Goal: Contribute content

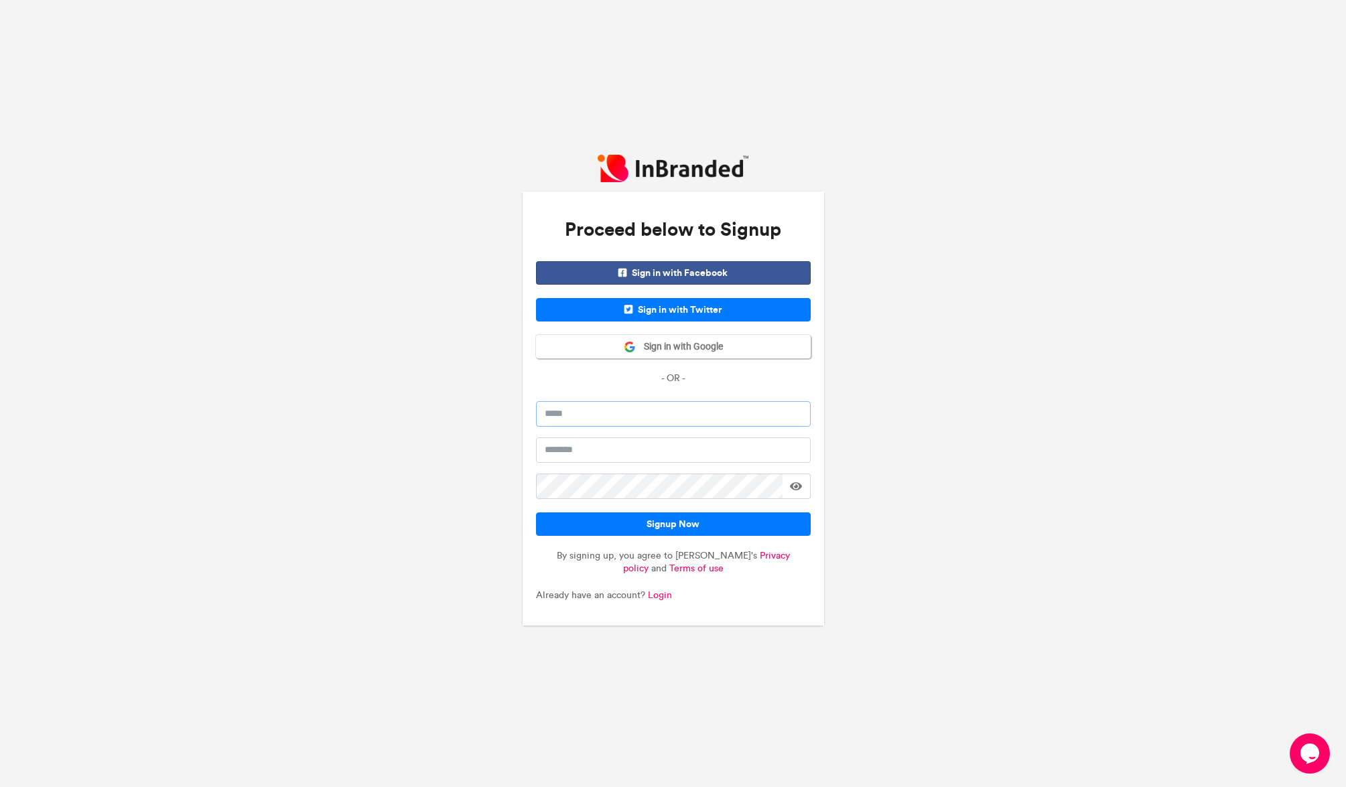
click at [626, 404] on input "email" at bounding box center [673, 413] width 275 height 25
click at [665, 350] on span "Sign in with Google" at bounding box center [679, 346] width 87 height 13
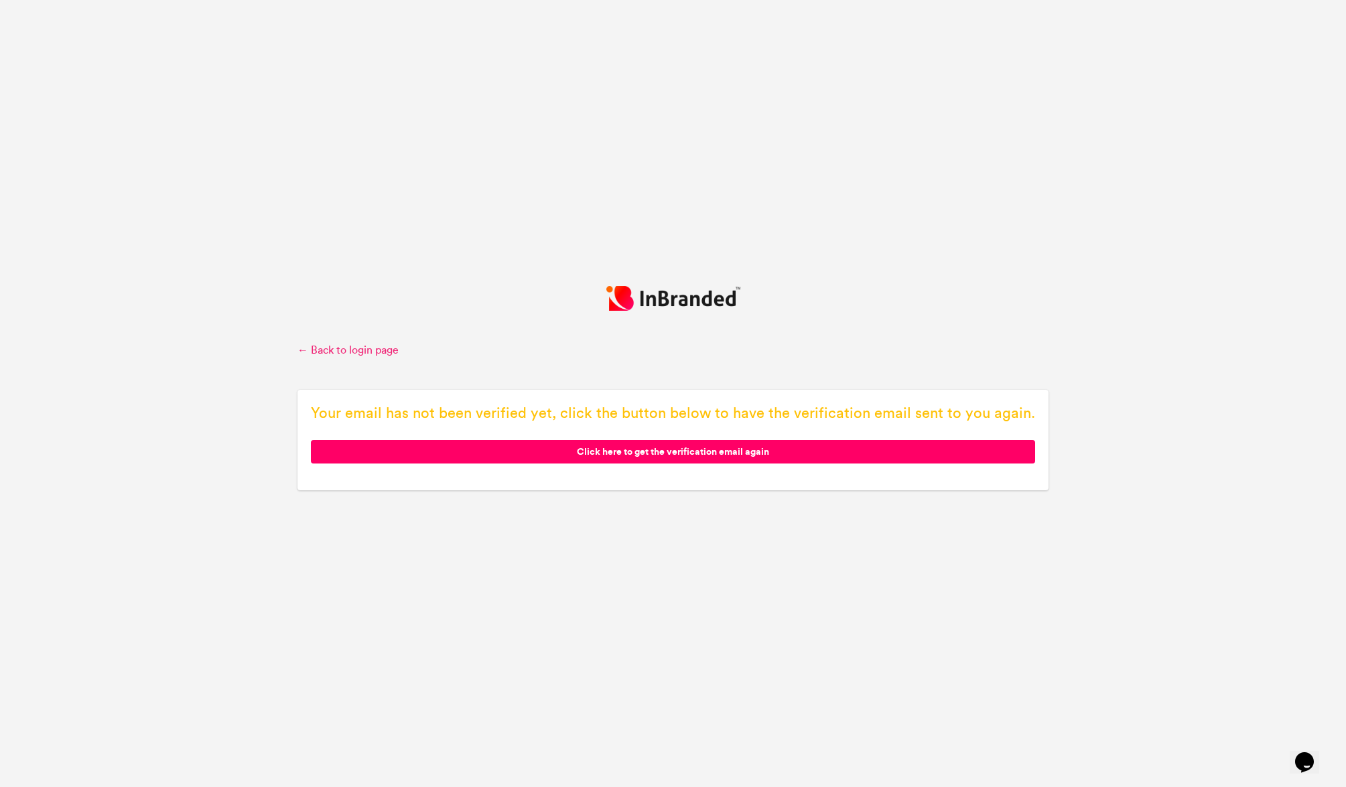
click at [378, 352] on link "← Back to login page" at bounding box center [672, 350] width 751 height 15
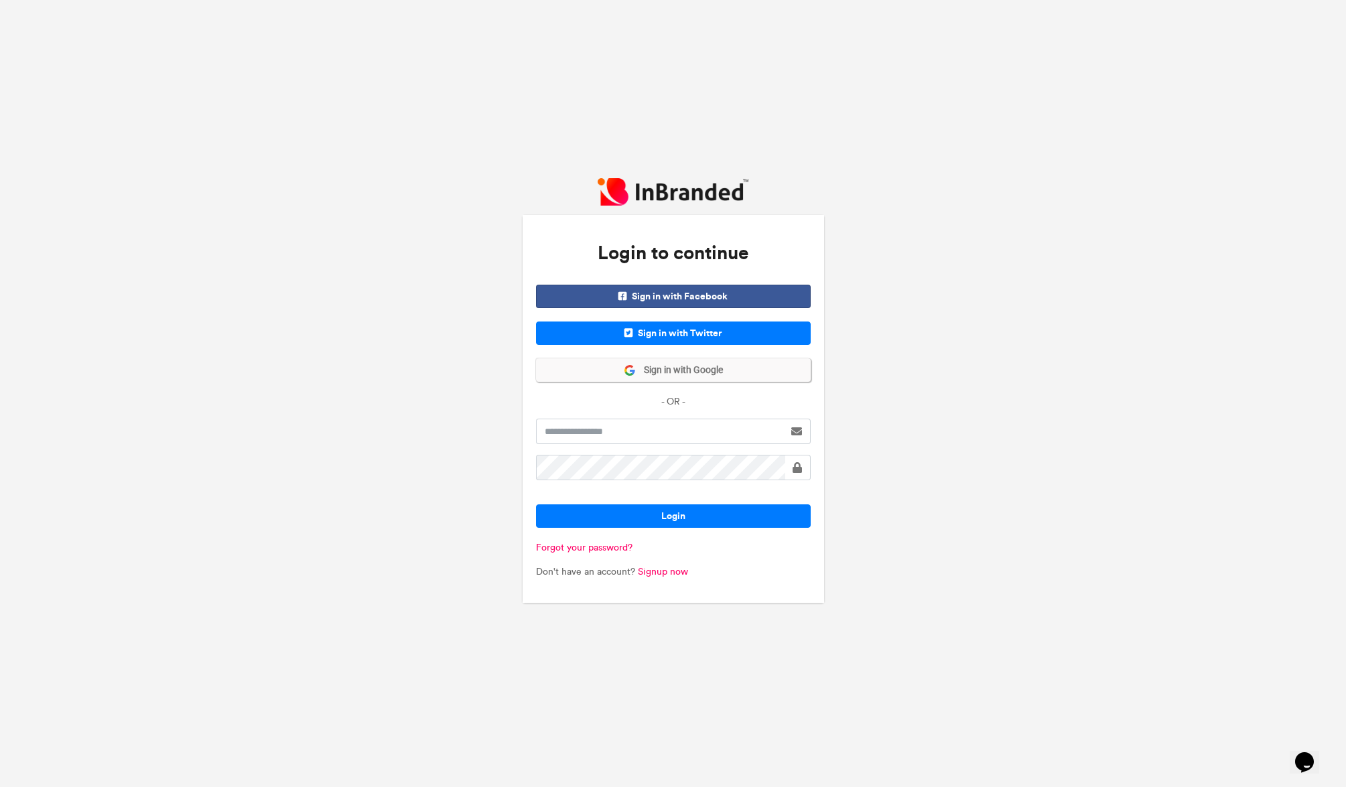
click at [666, 368] on span "Sign in with Google" at bounding box center [679, 370] width 87 height 13
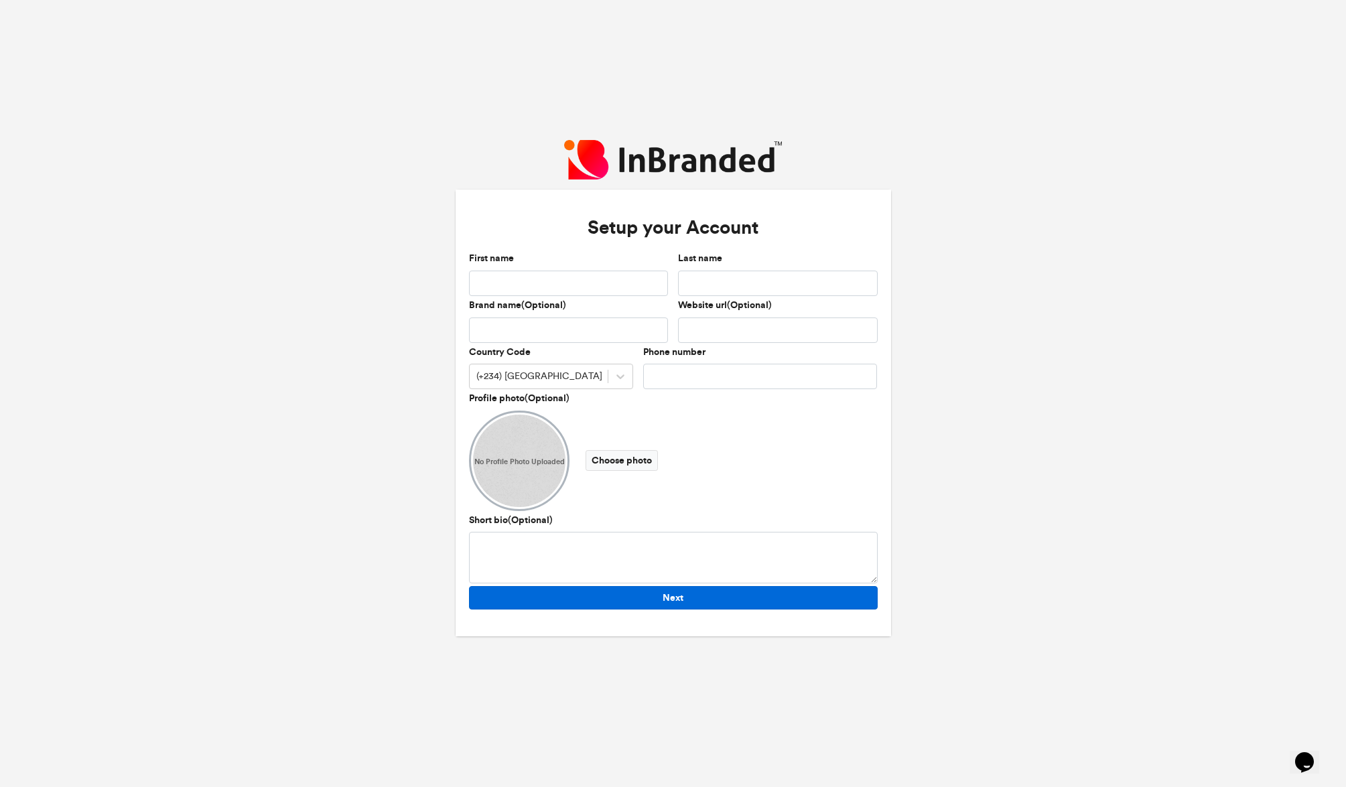
click at [739, 591] on button "Next" at bounding box center [673, 597] width 409 height 23
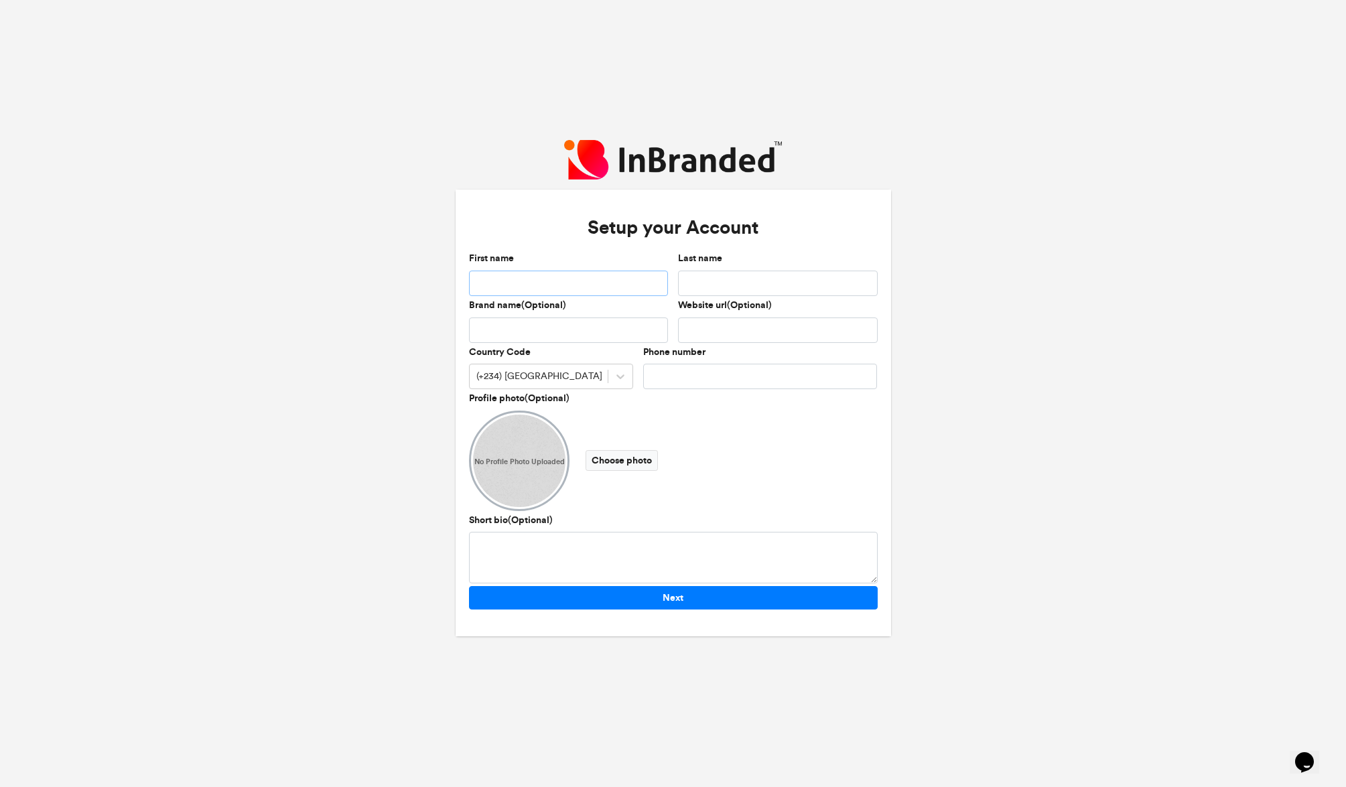
type input "*"
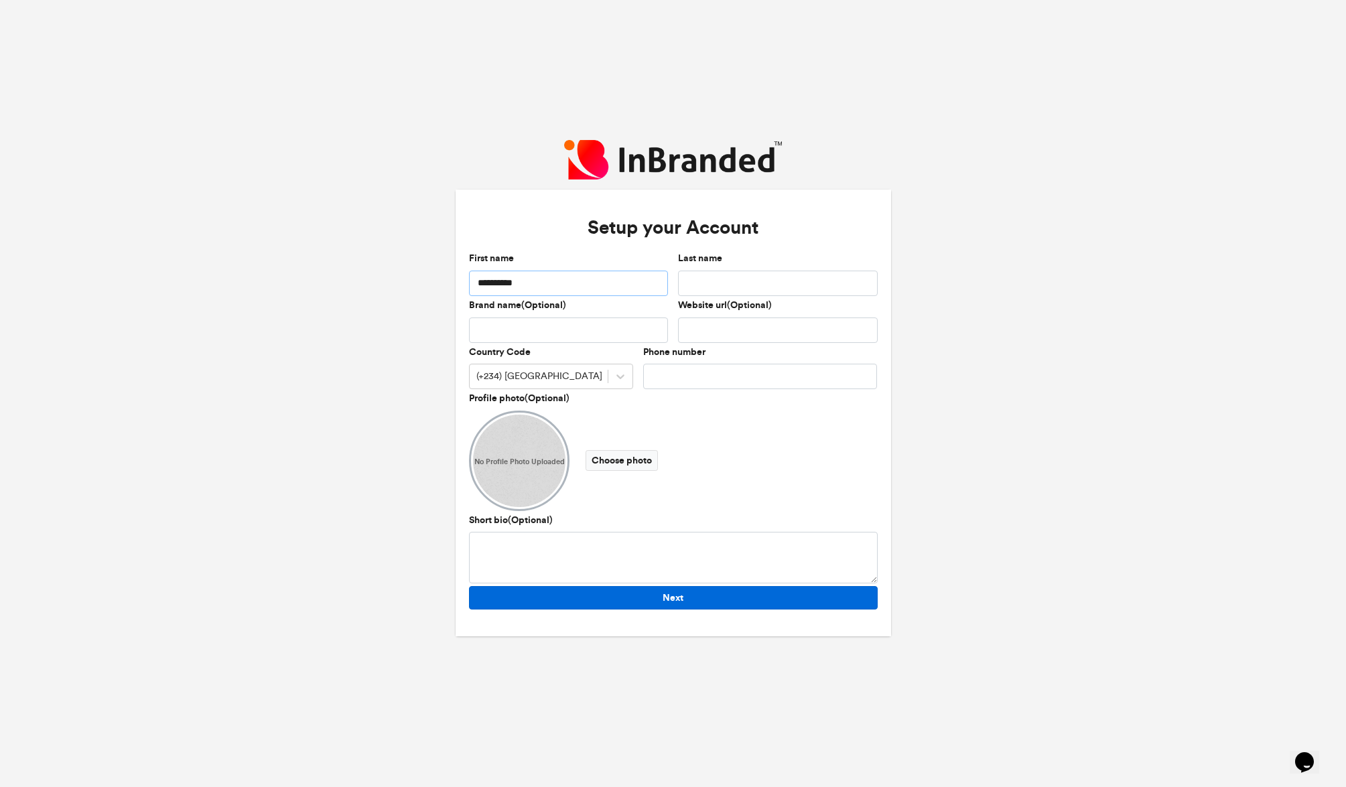
type input "**********"
click at [779, 594] on button "Next" at bounding box center [673, 597] width 409 height 23
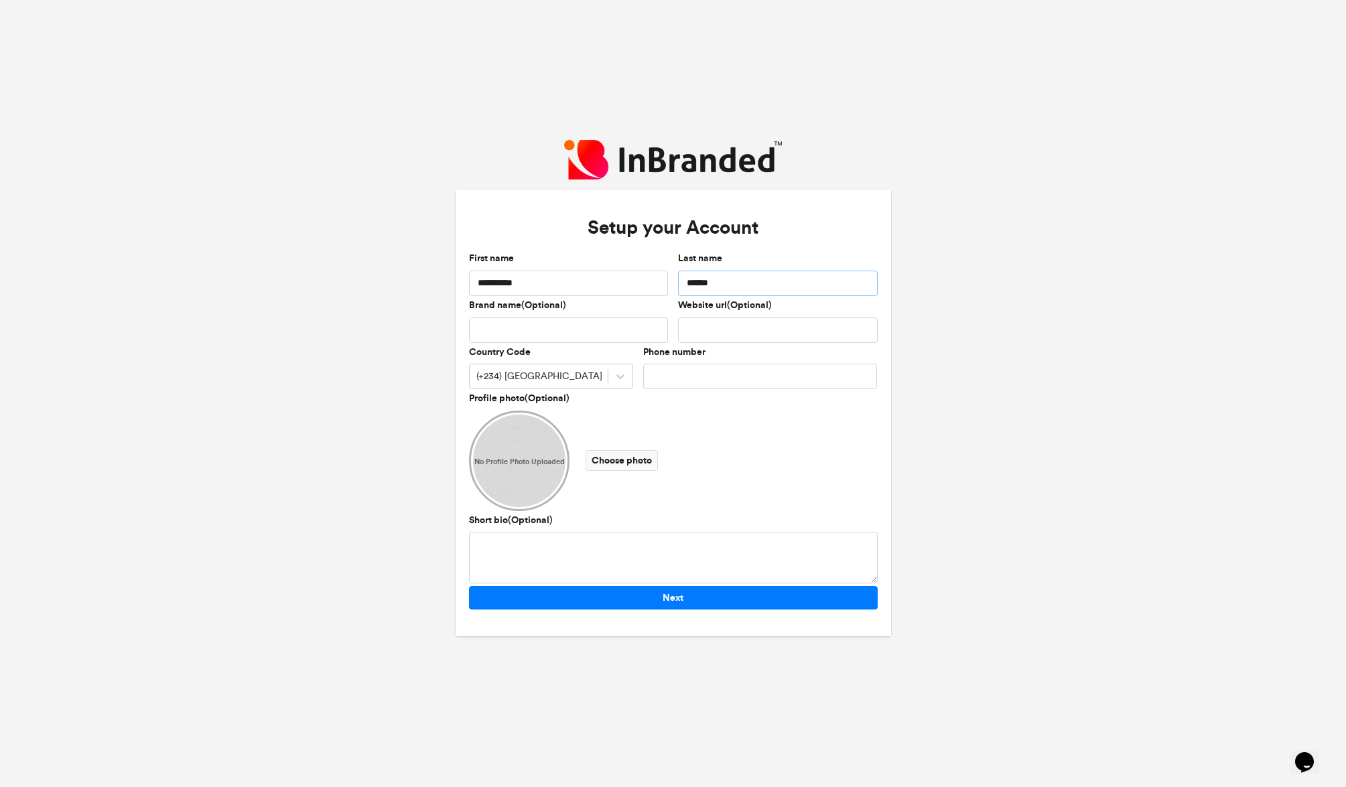
type input "******"
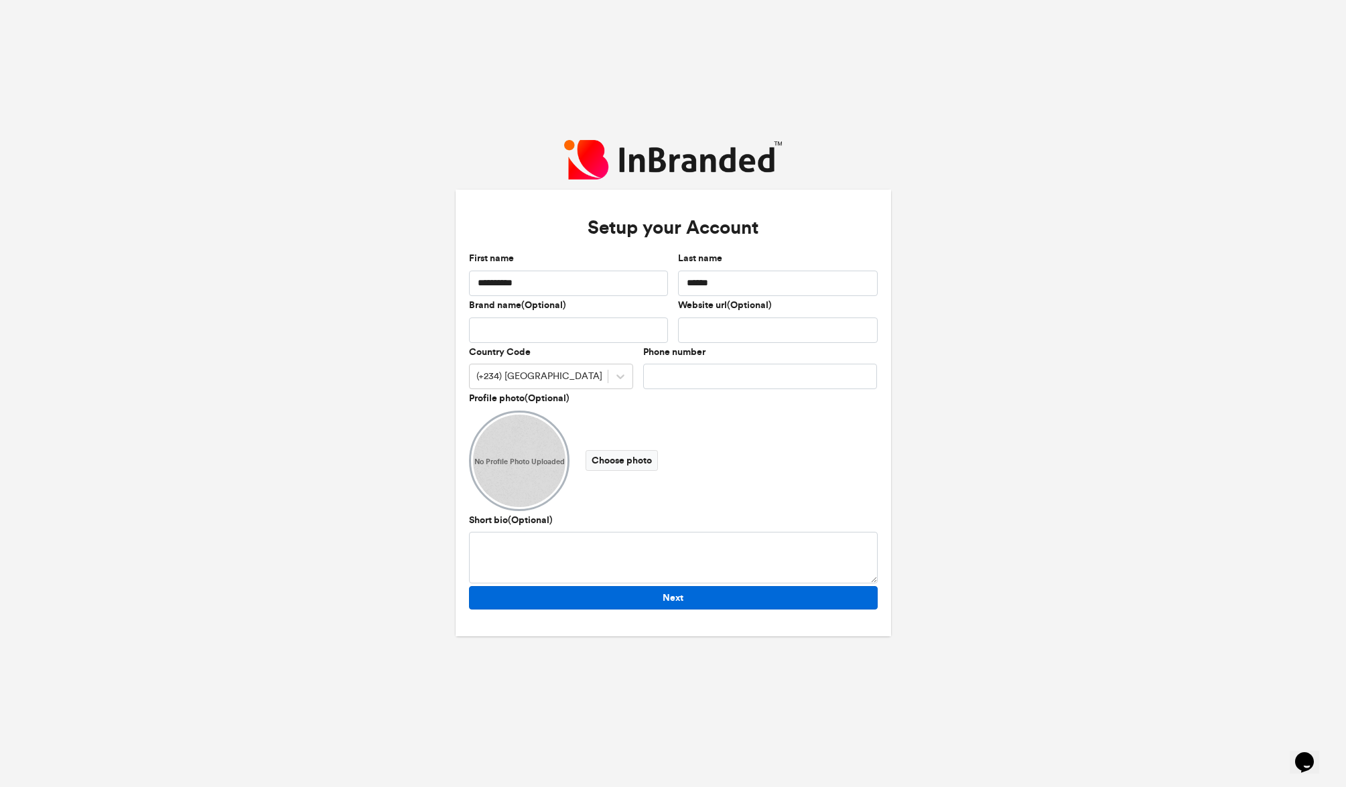
click at [695, 595] on button "Next" at bounding box center [673, 597] width 409 height 23
type input "**********"
click at [762, 597] on button "Next" at bounding box center [673, 597] width 409 height 23
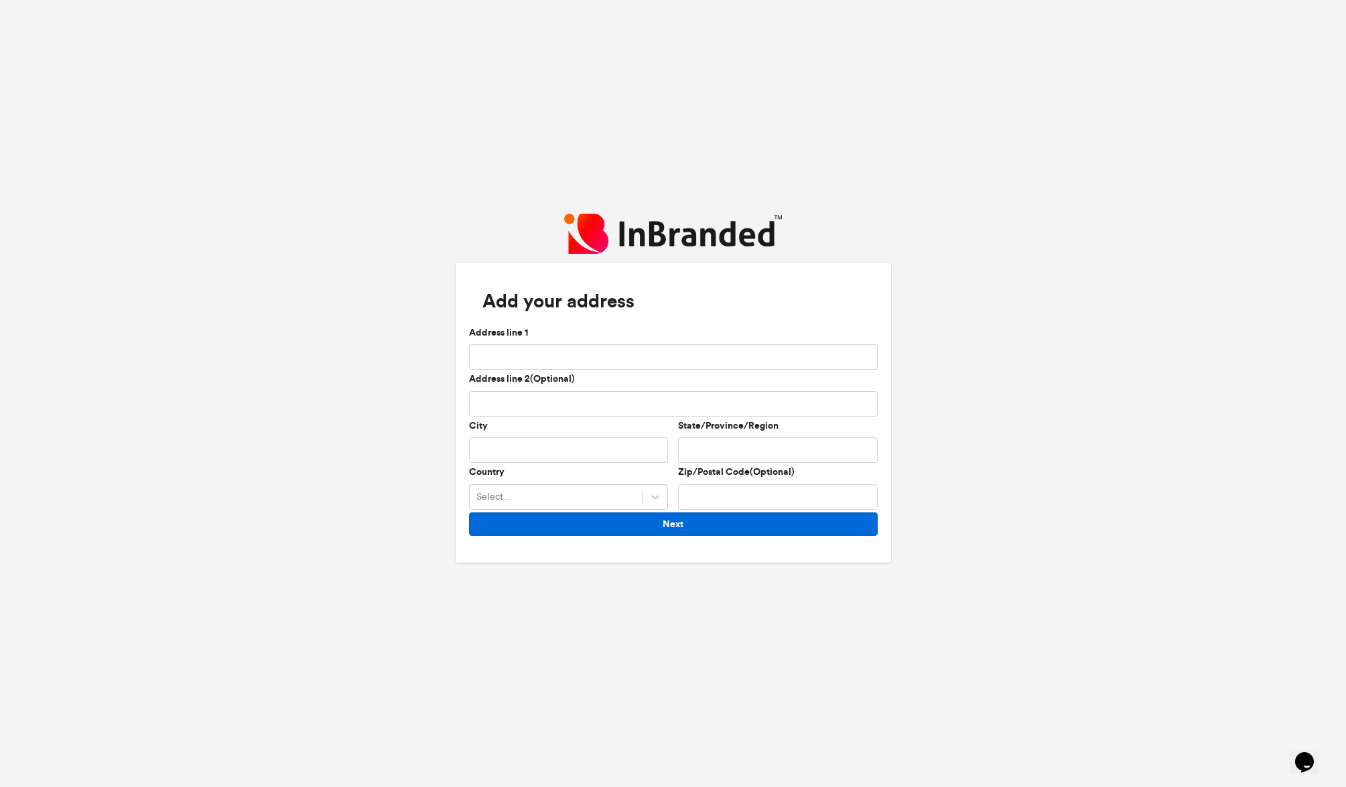
click at [688, 516] on button "Next" at bounding box center [673, 523] width 409 height 23
type input "**********"
type input "*****"
click at [693, 528] on button "Next" at bounding box center [673, 523] width 409 height 23
type input "***"
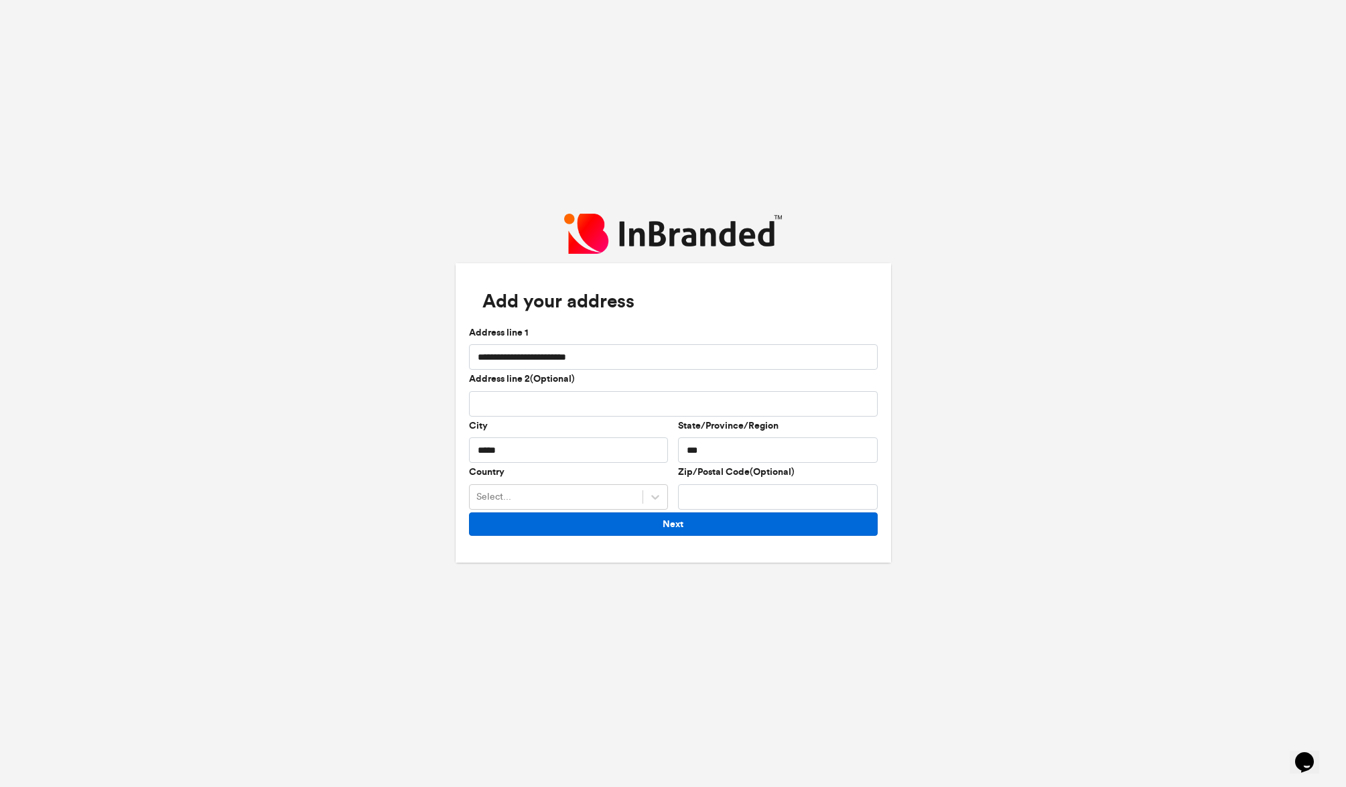
click at [693, 528] on button "Next" at bounding box center [673, 523] width 409 height 23
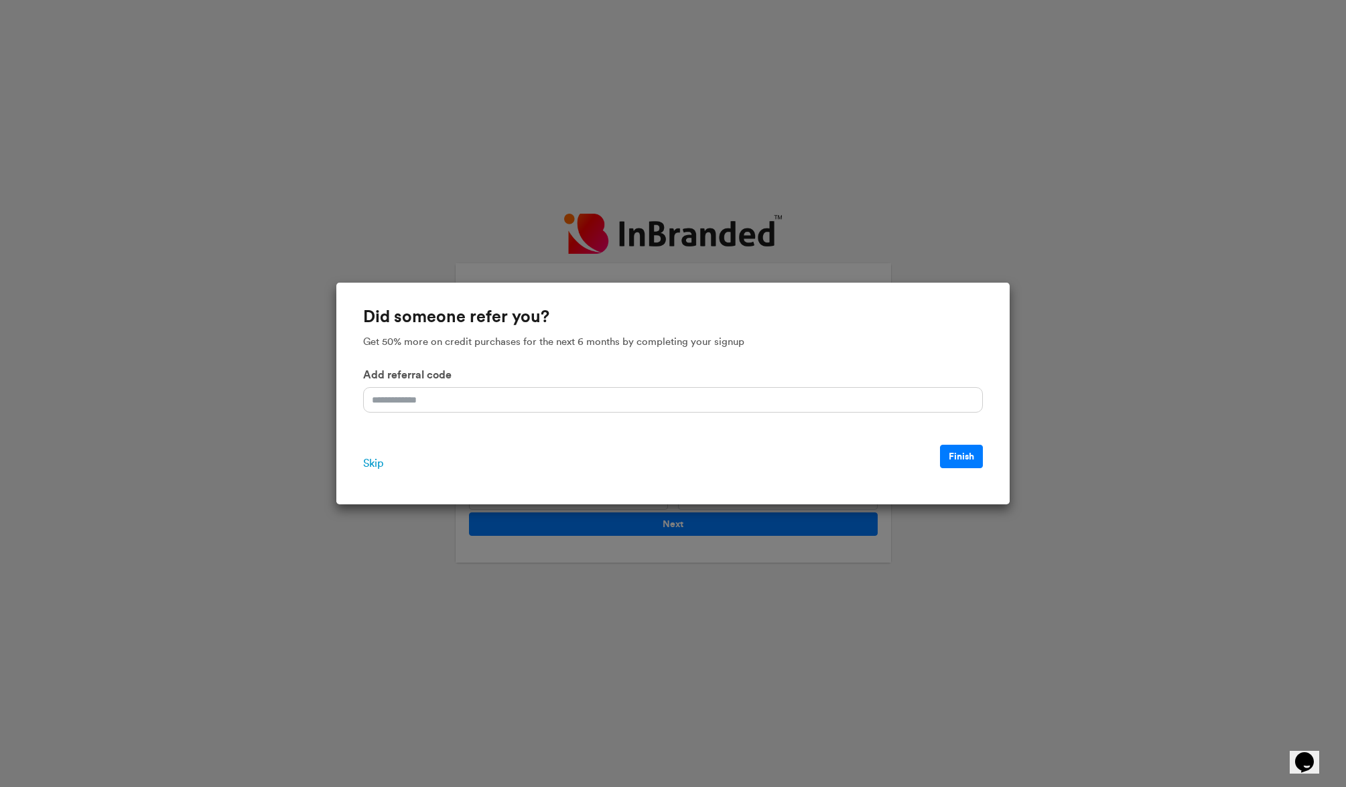
click at [375, 464] on span "Skip" at bounding box center [373, 463] width 20 height 16
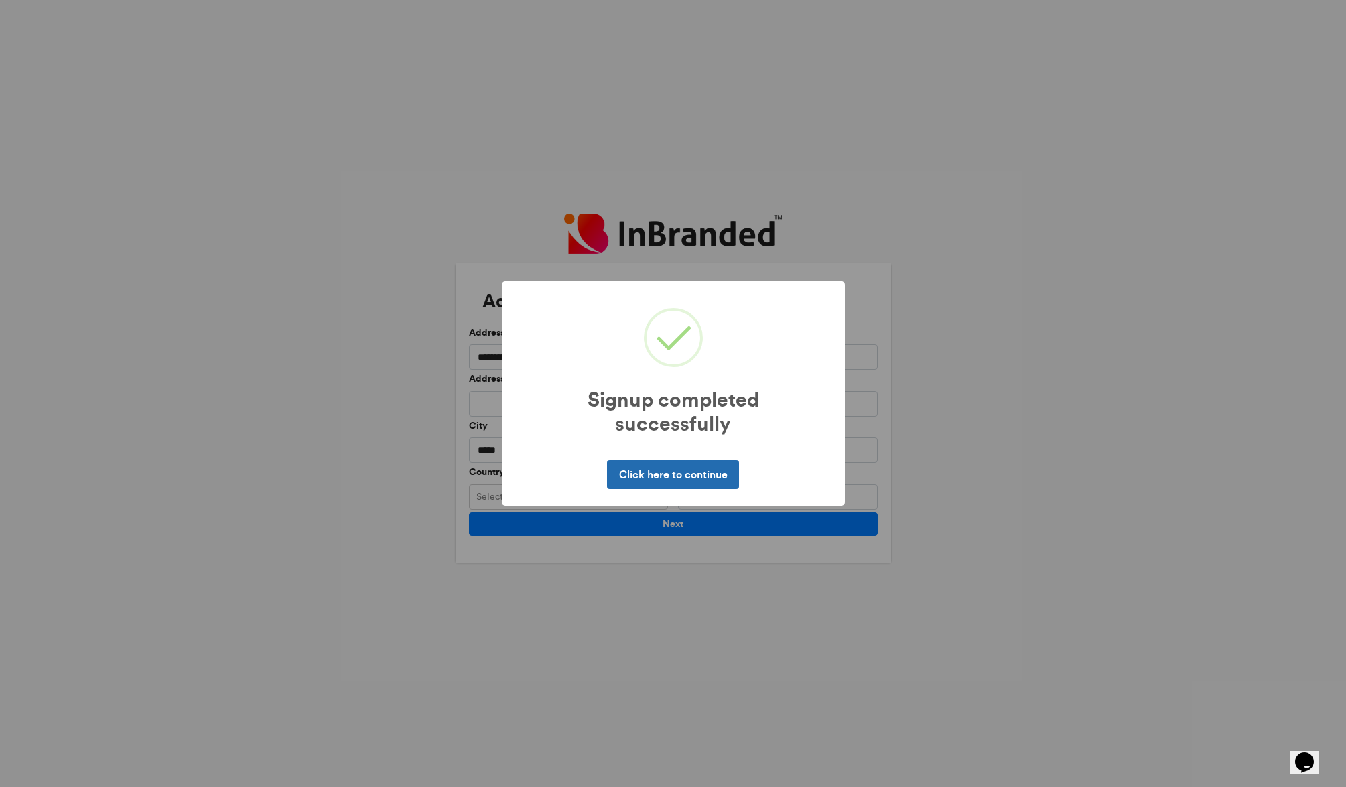
click at [654, 476] on button "Click here to continue" at bounding box center [673, 474] width 132 height 28
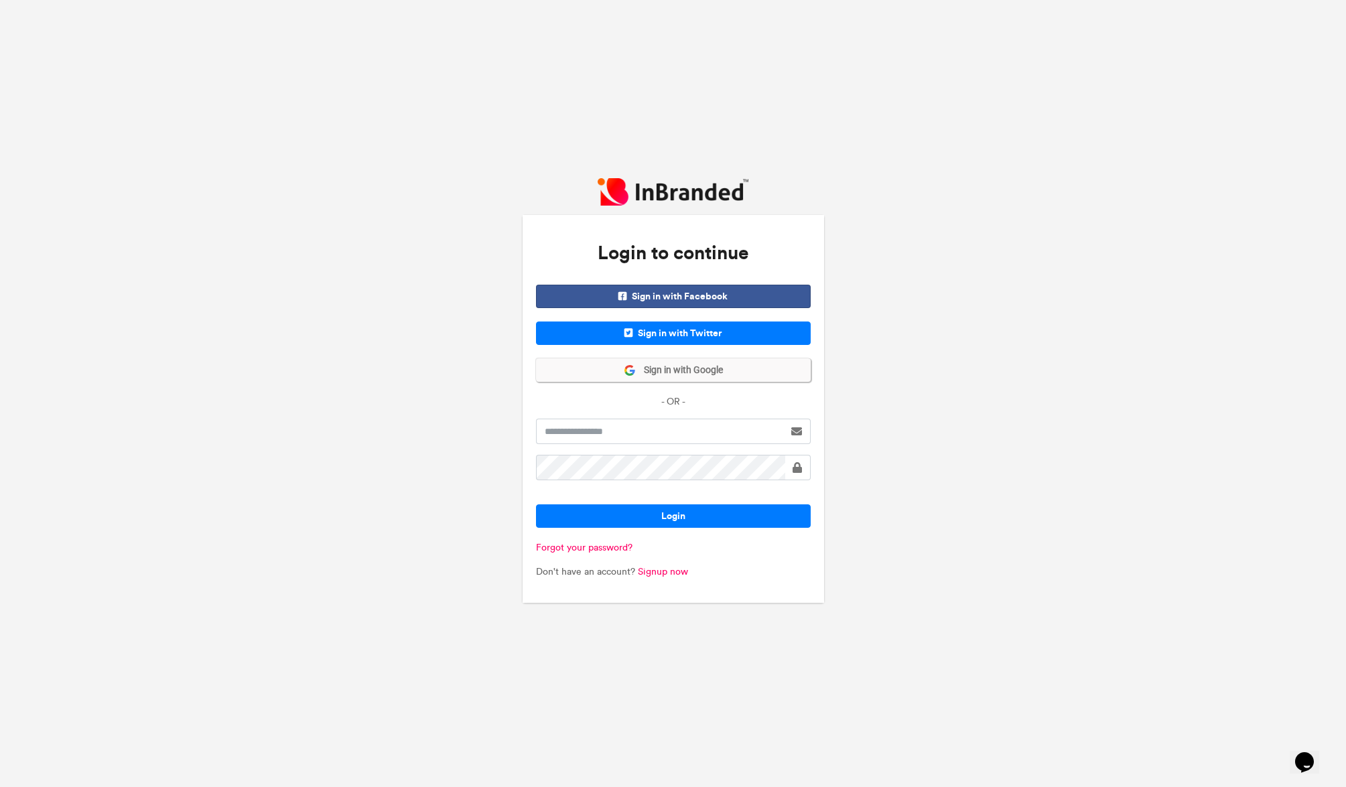
click at [778, 362] on button "Sign in with Google" at bounding box center [673, 369] width 275 height 23
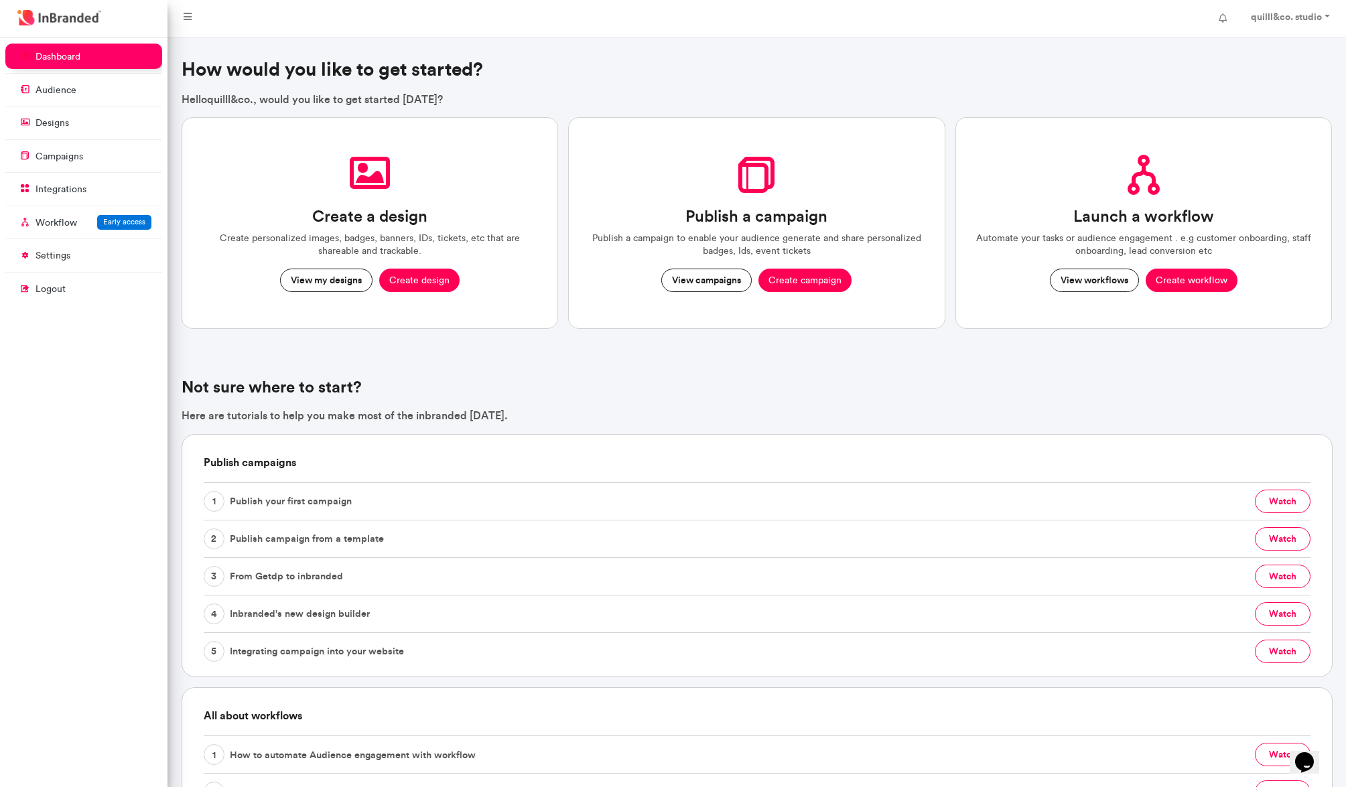
click at [447, 274] on button "Create design" at bounding box center [419, 281] width 80 height 24
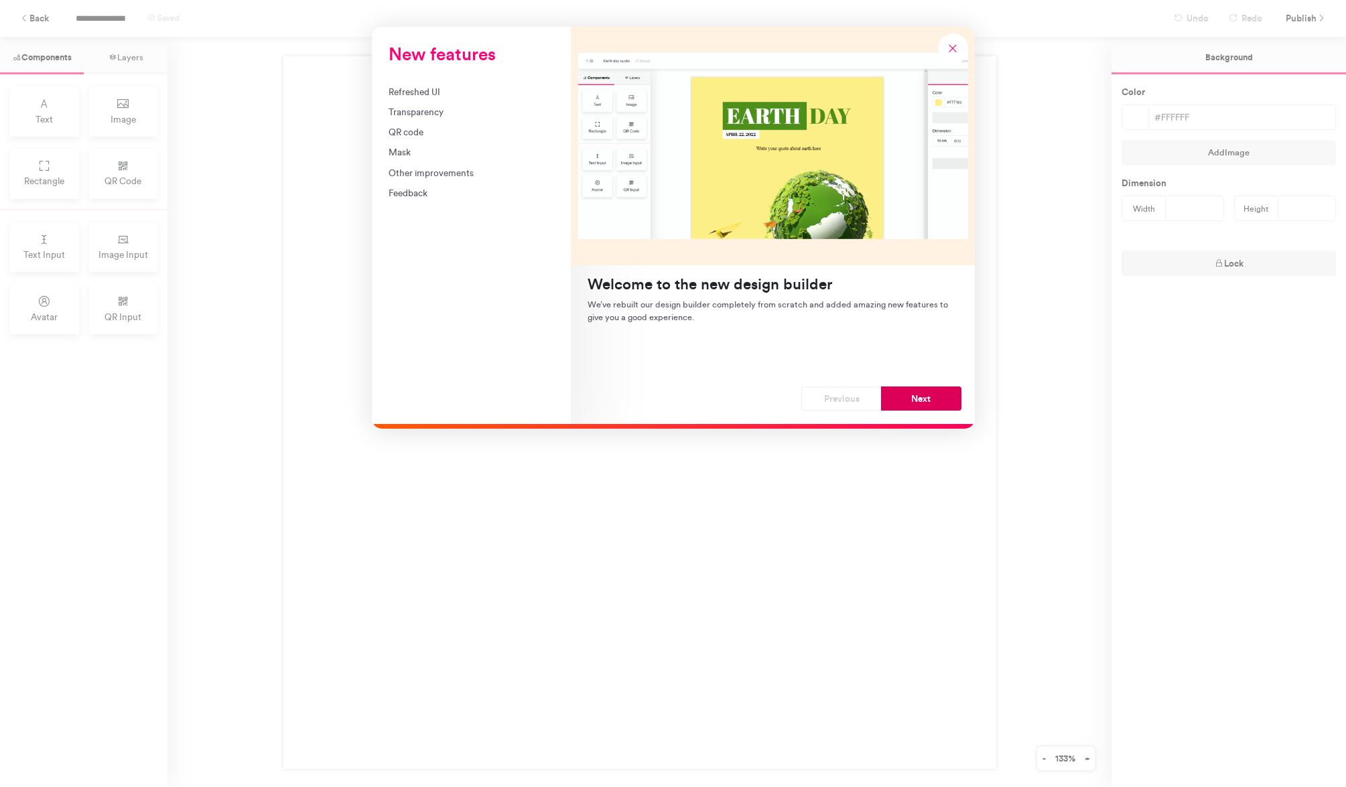
click at [935, 404] on button "Next" at bounding box center [921, 398] width 80 height 24
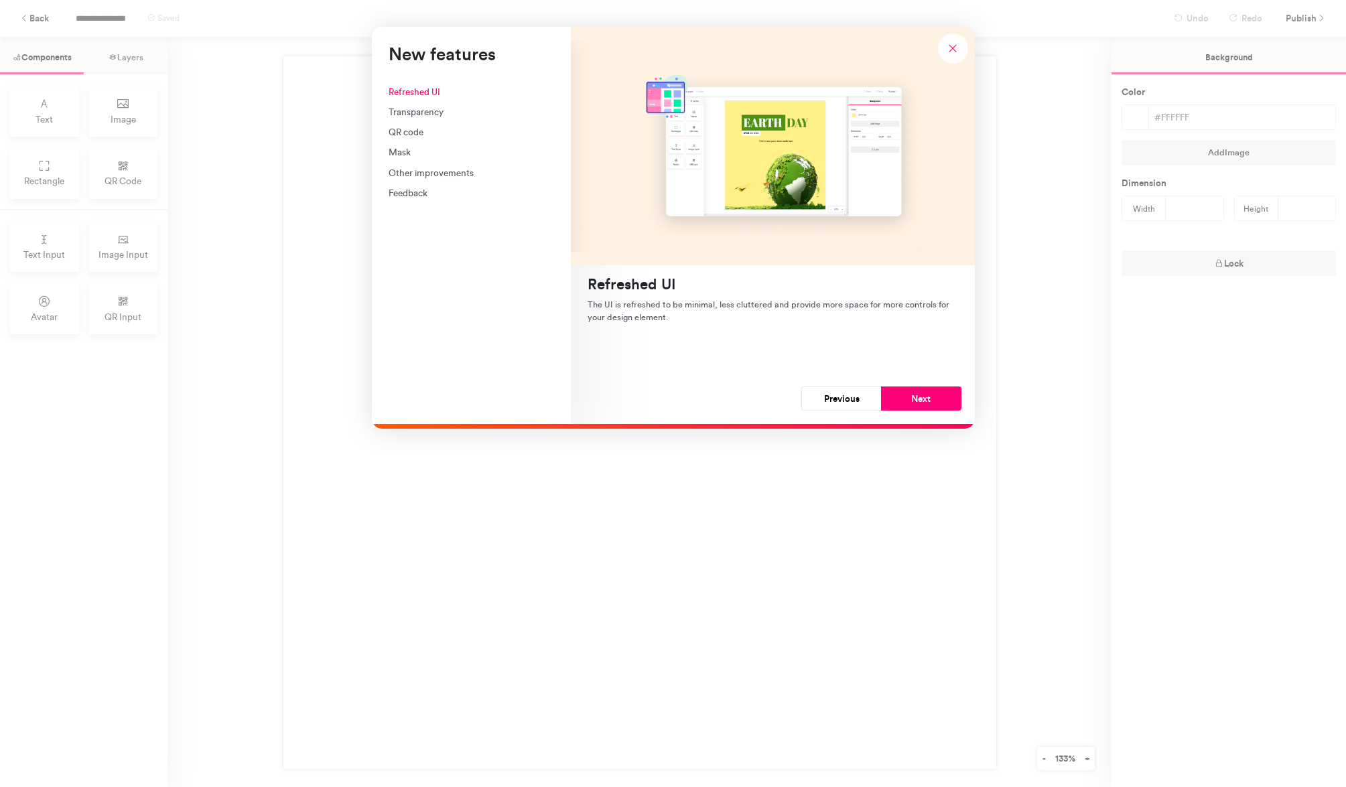
click at [935, 404] on button "Next" at bounding box center [921, 398] width 80 height 24
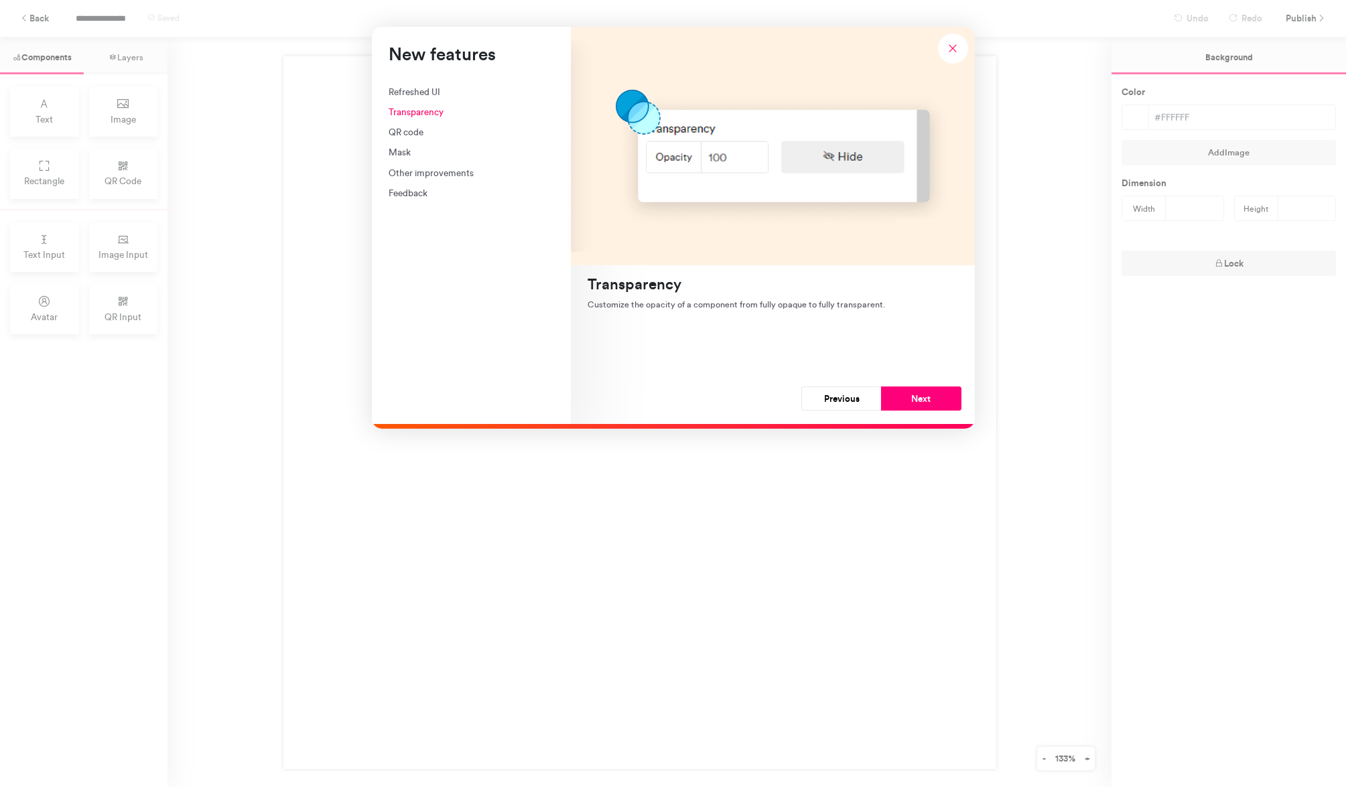
click at [935, 404] on button "Next" at bounding box center [921, 398] width 80 height 24
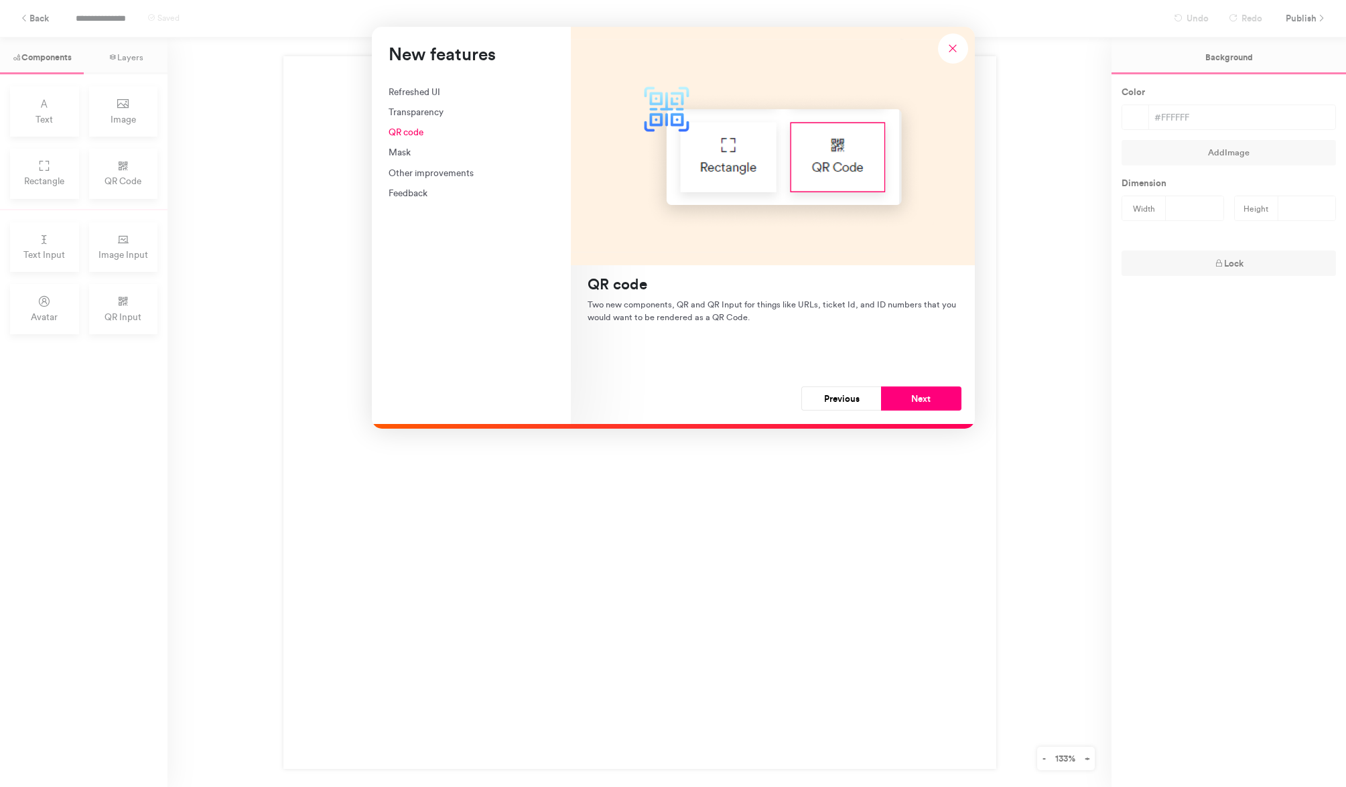
click at [935, 404] on button "Next" at bounding box center [921, 398] width 80 height 24
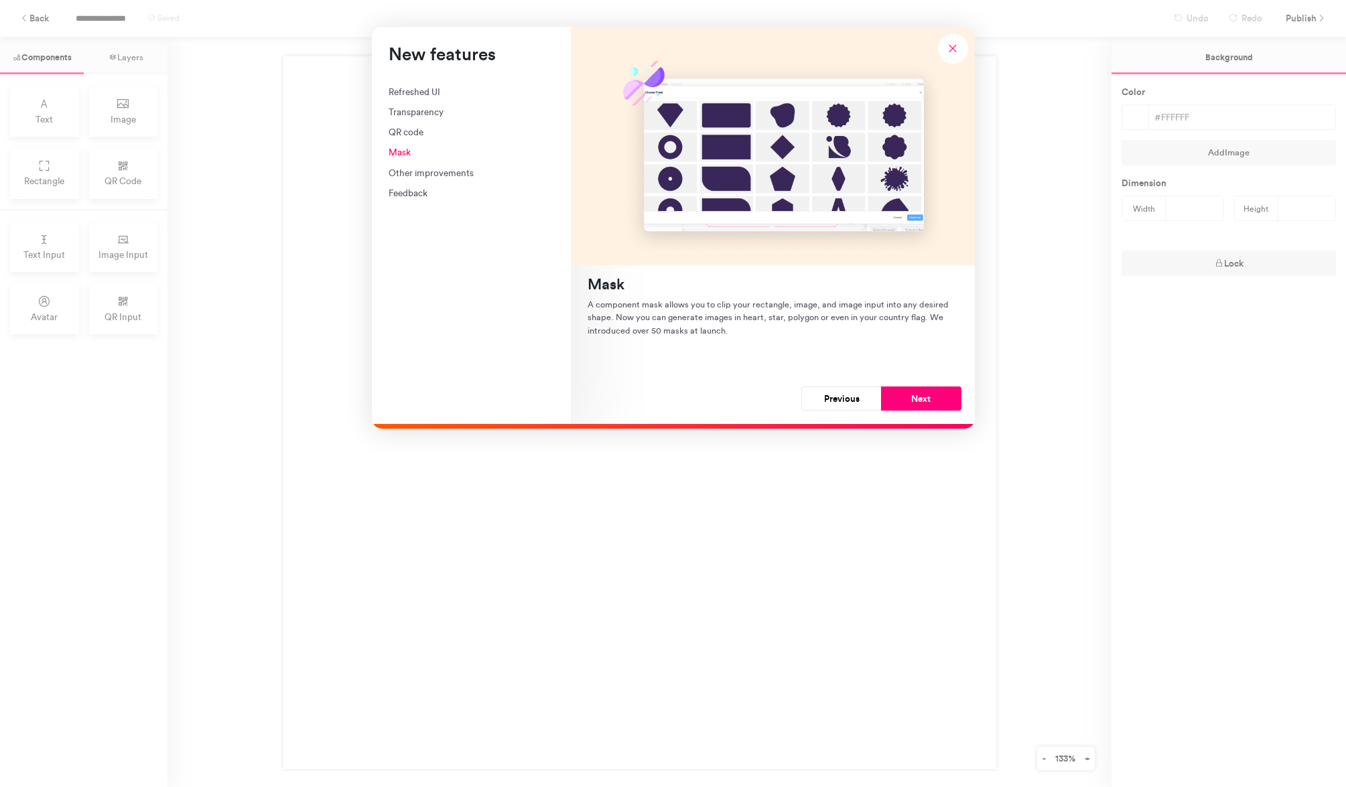
click at [935, 404] on button "Next" at bounding box center [921, 398] width 80 height 24
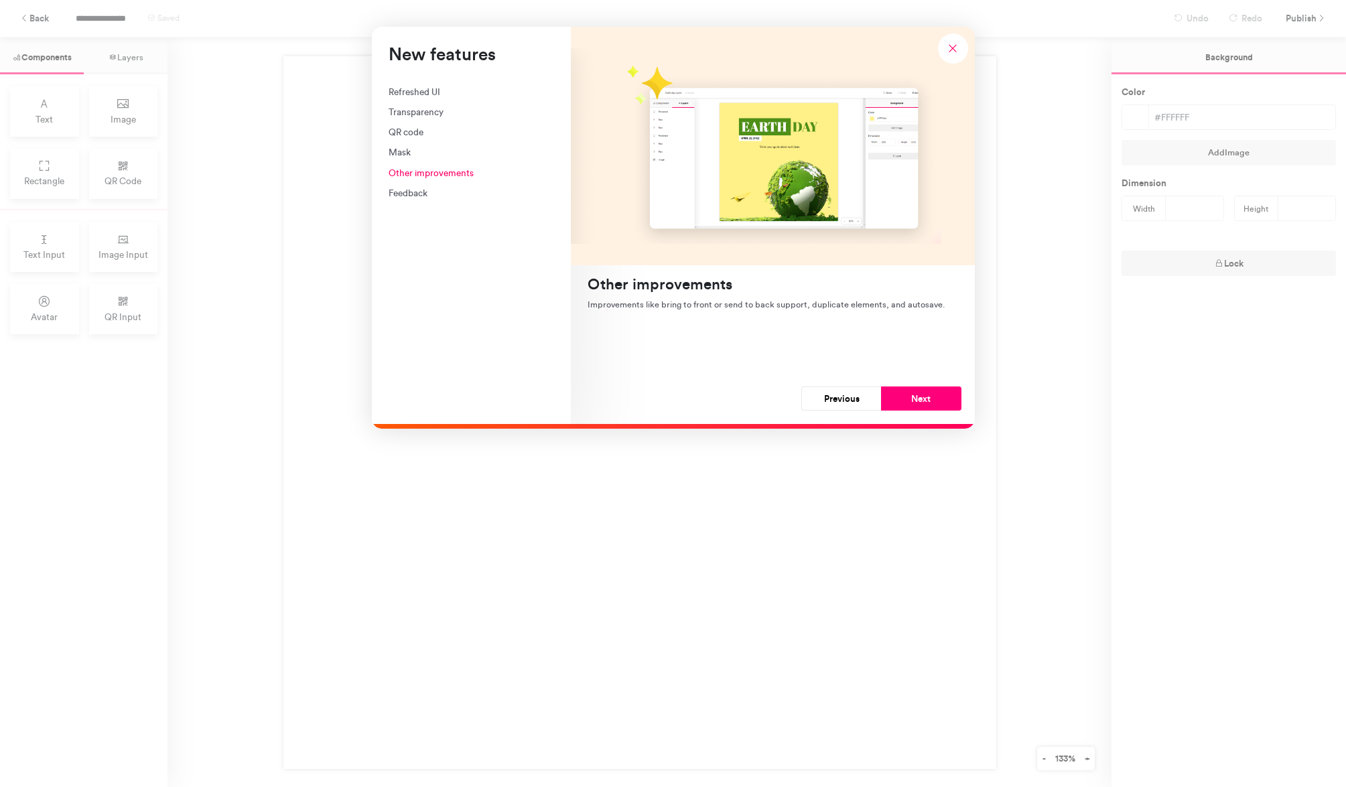
click at [935, 404] on button "Next" at bounding box center [921, 398] width 80 height 24
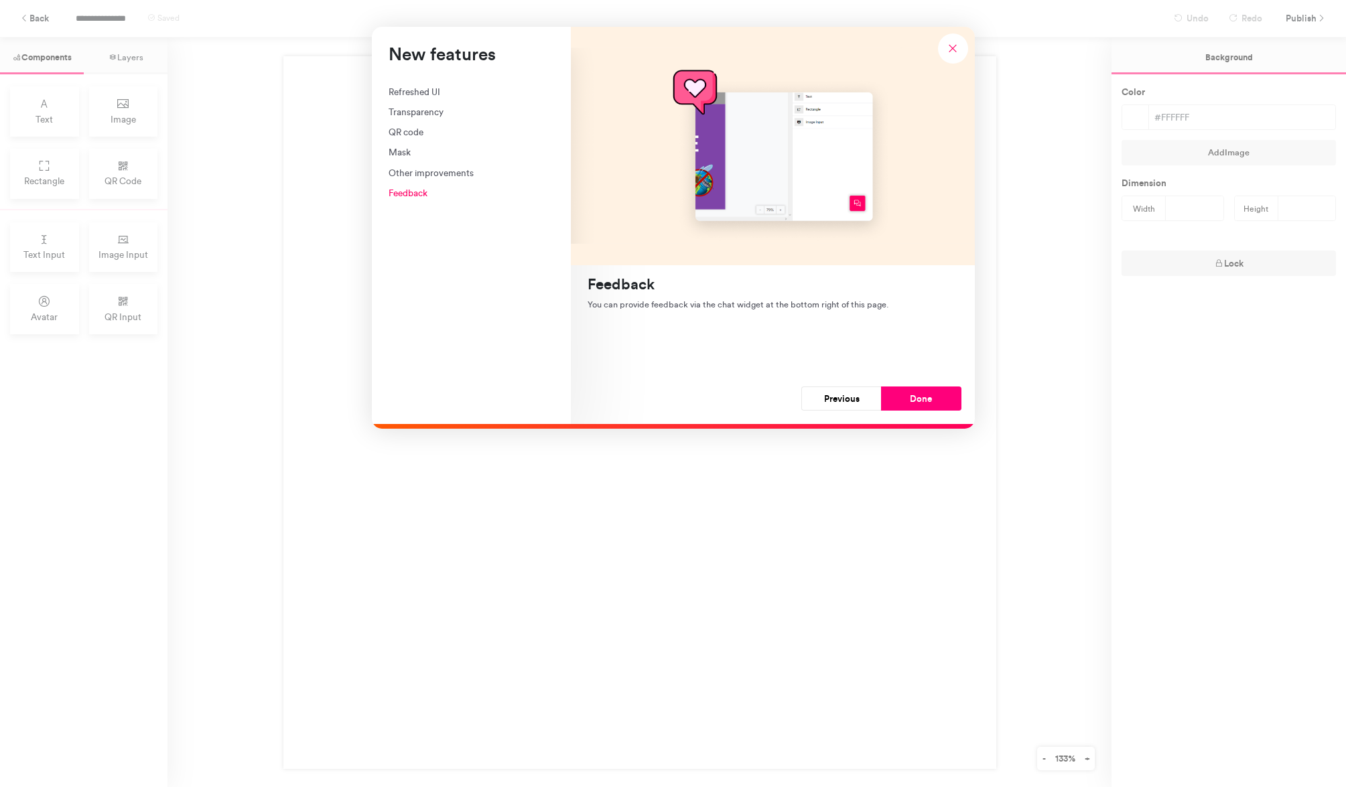
click at [935, 404] on button "Done" at bounding box center [921, 398] width 80 height 24
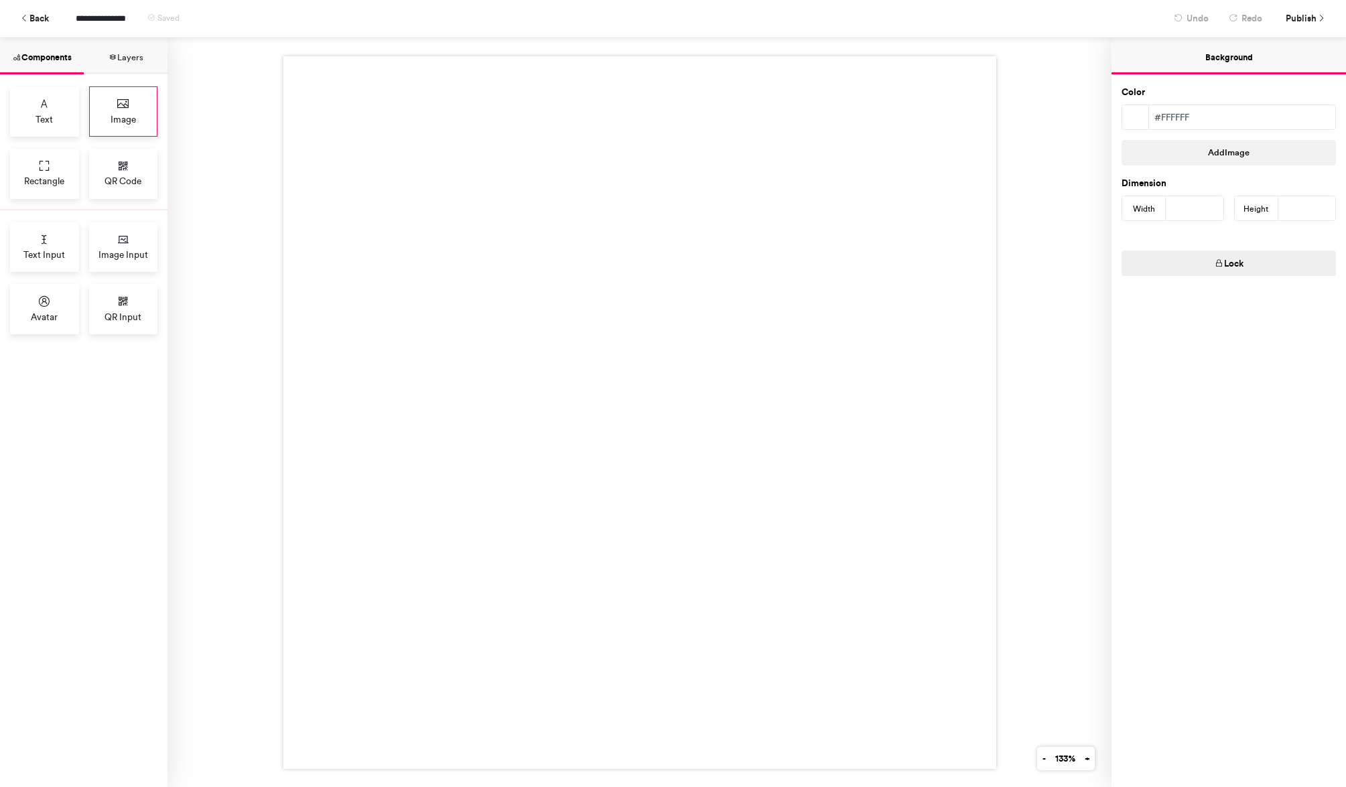
click at [144, 109] on div "Image" at bounding box center [123, 111] width 69 height 50
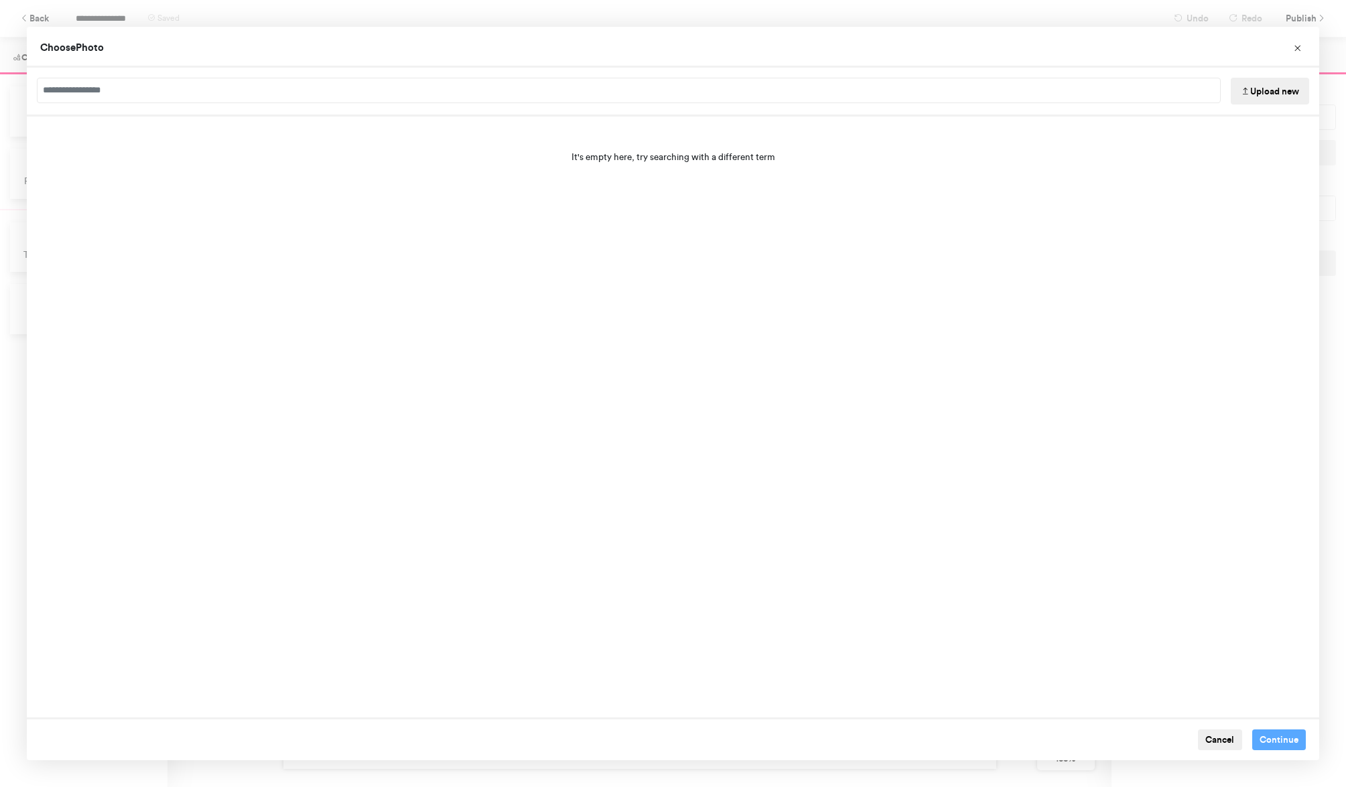
click at [1260, 88] on button "Upload new" at bounding box center [1269, 91] width 78 height 27
